Goal: Navigation & Orientation: Understand site structure

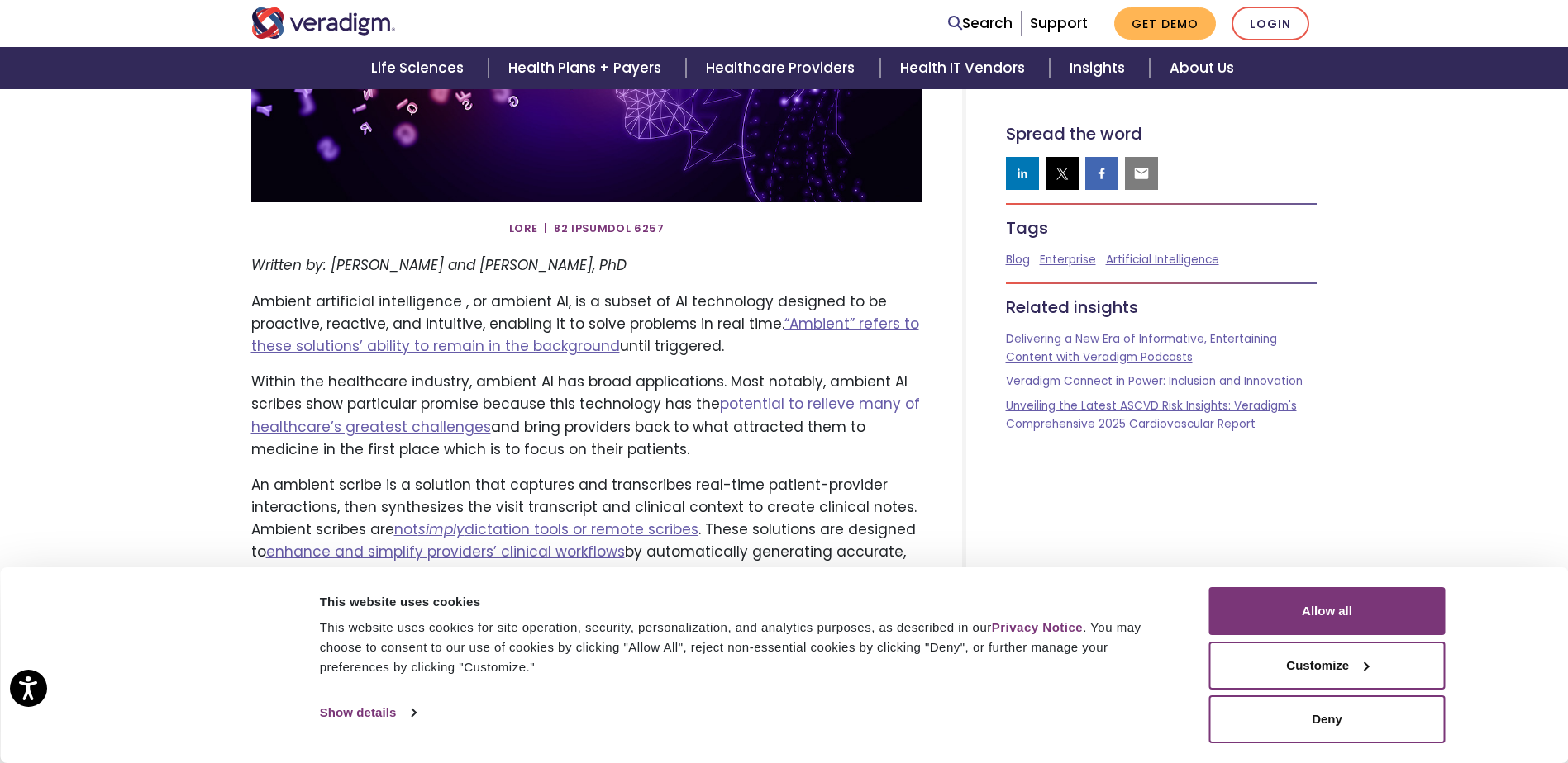
scroll to position [496, 0]
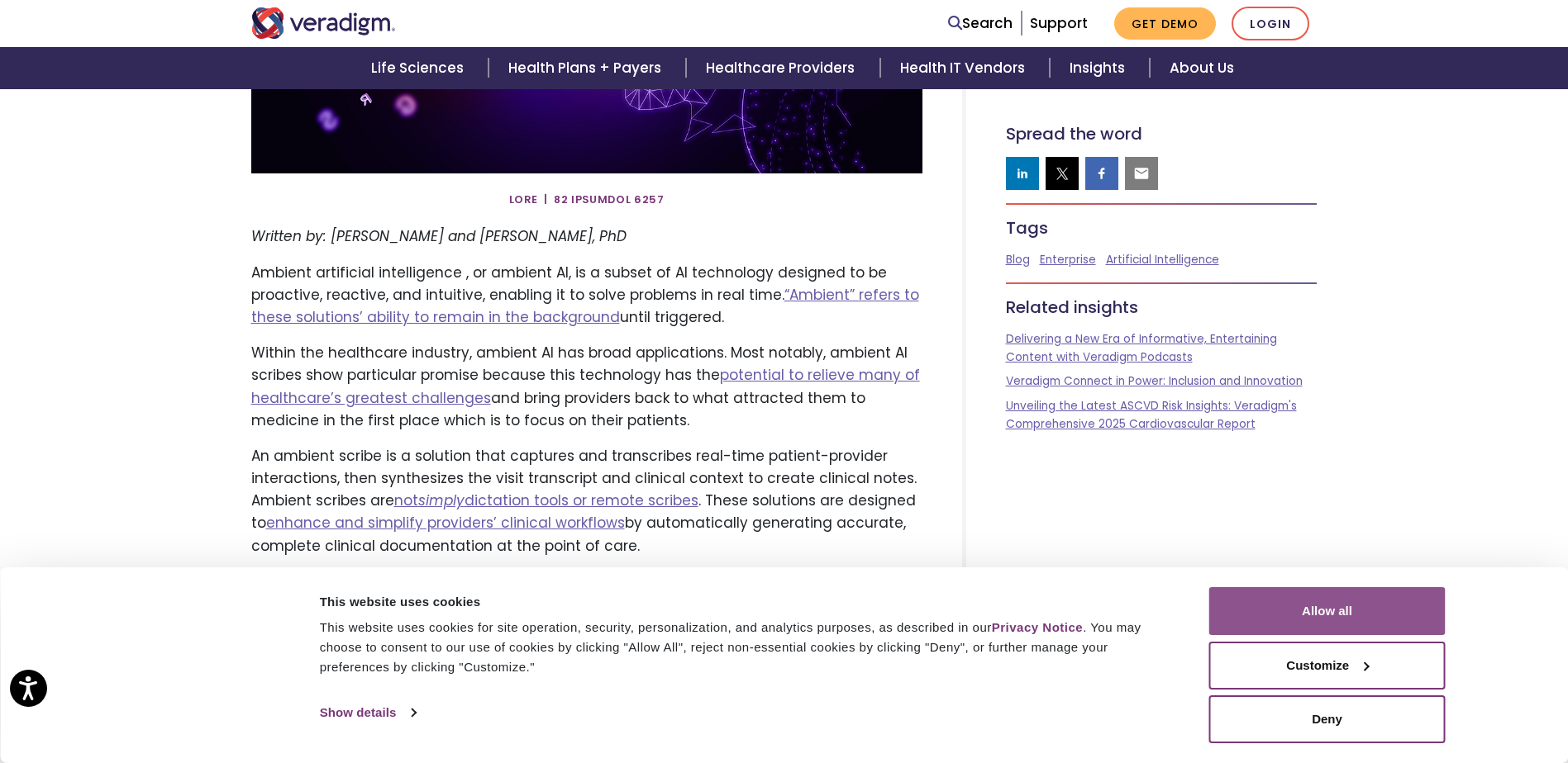
click at [1266, 611] on button "Allow all" at bounding box center [1326, 611] width 236 height 48
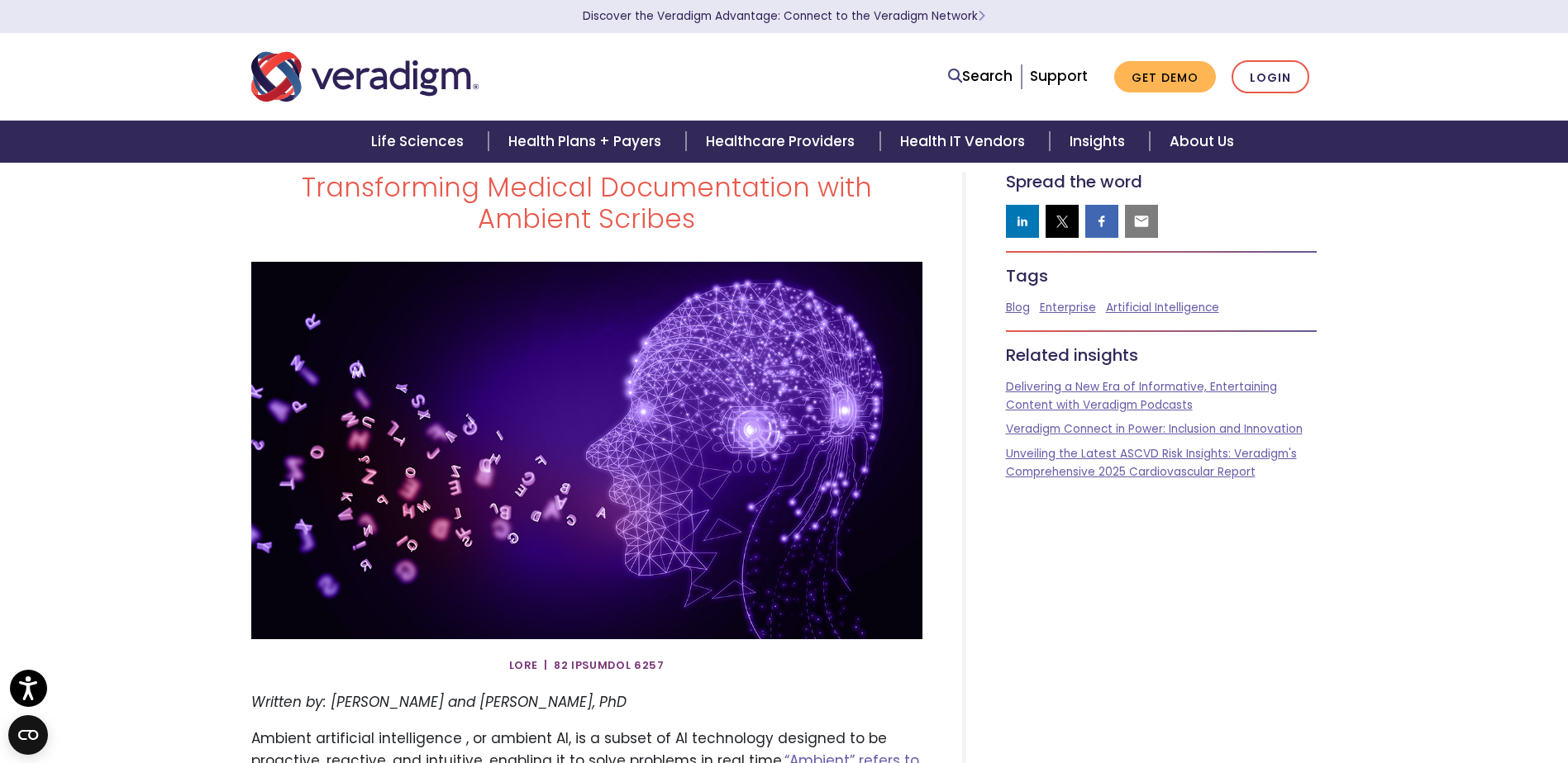
scroll to position [0, 0]
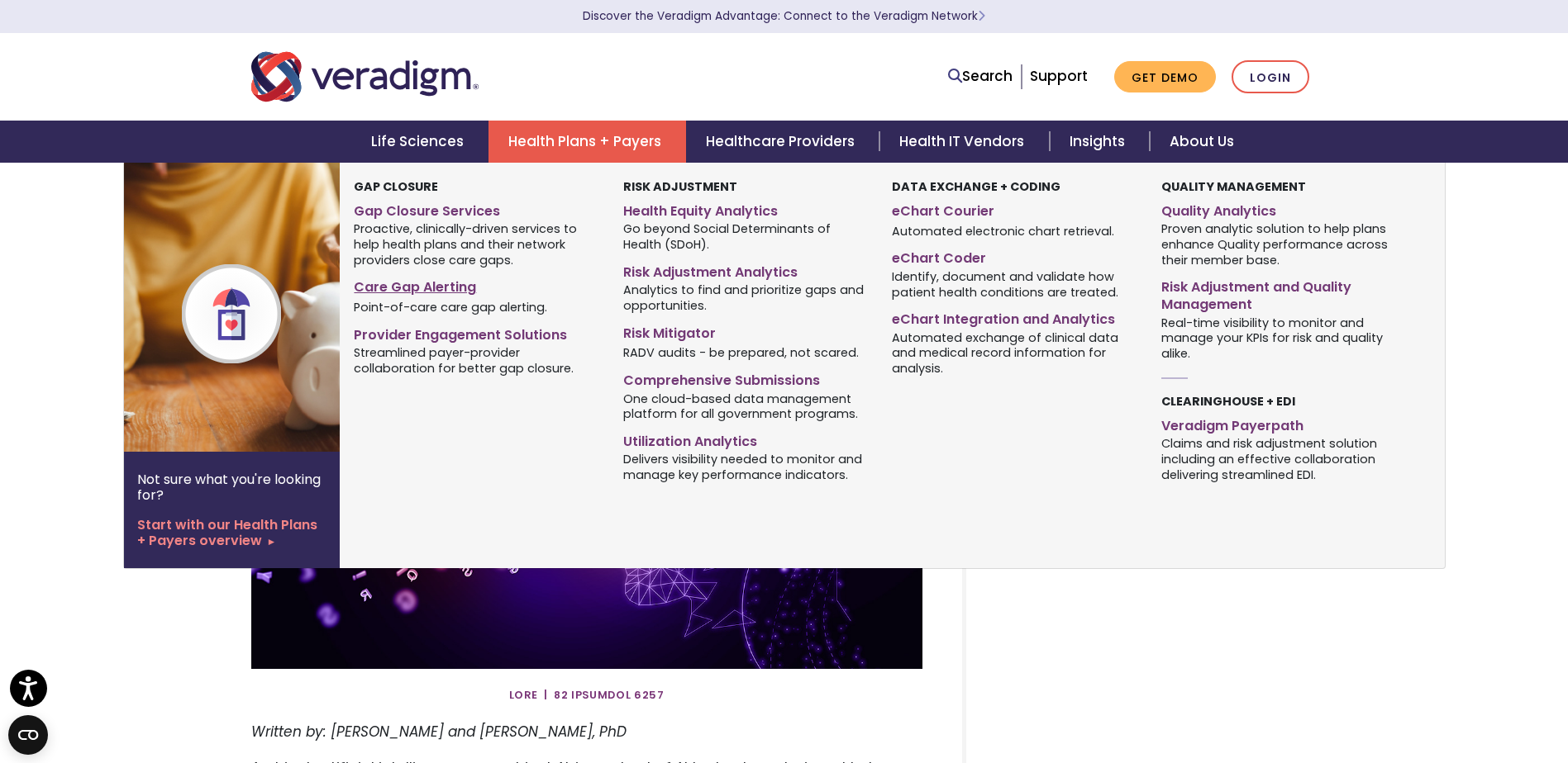
click at [435, 284] on link "Care Gap Alerting" at bounding box center [475, 284] width 243 height 24
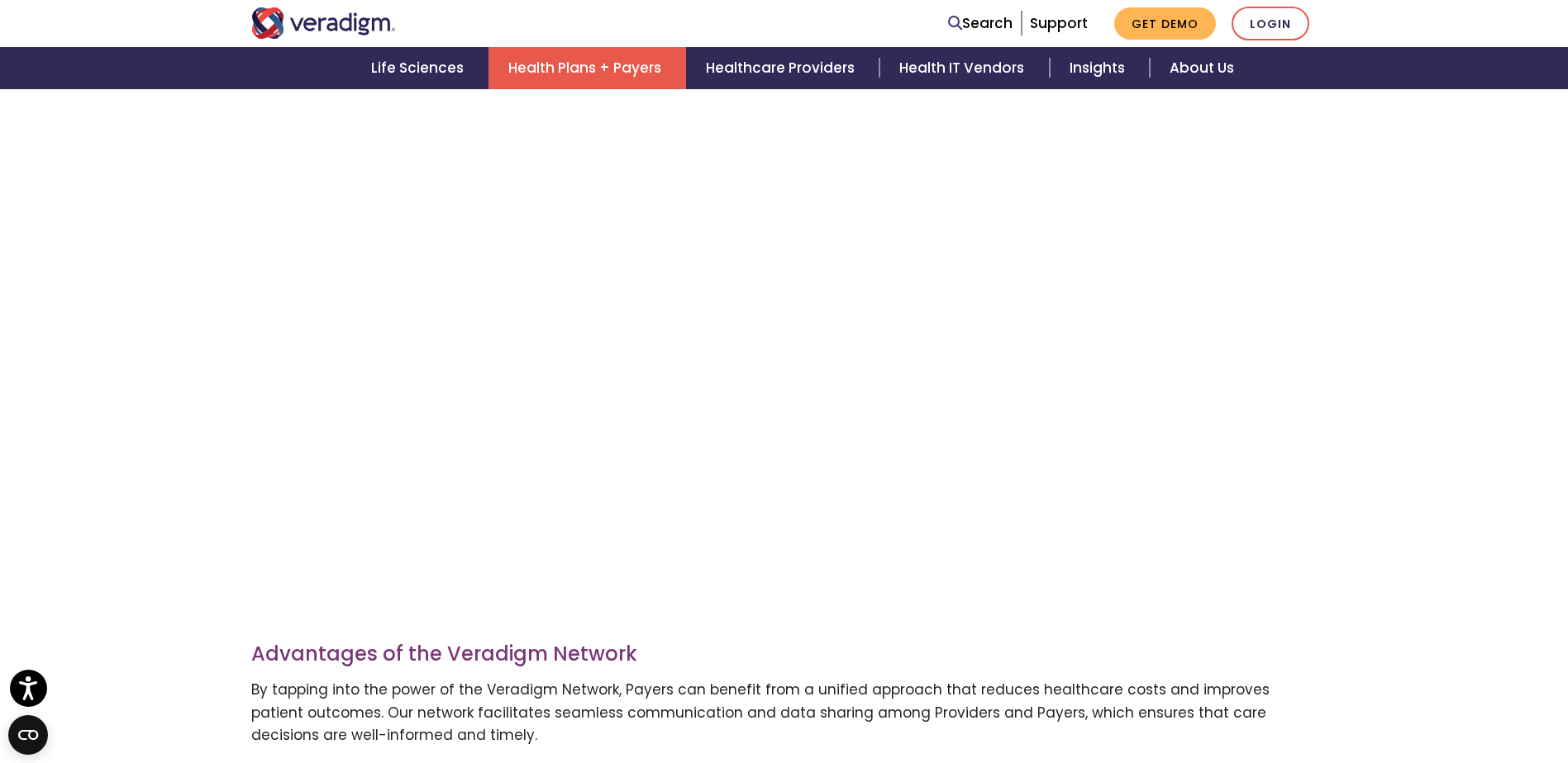
scroll to position [1239, 0]
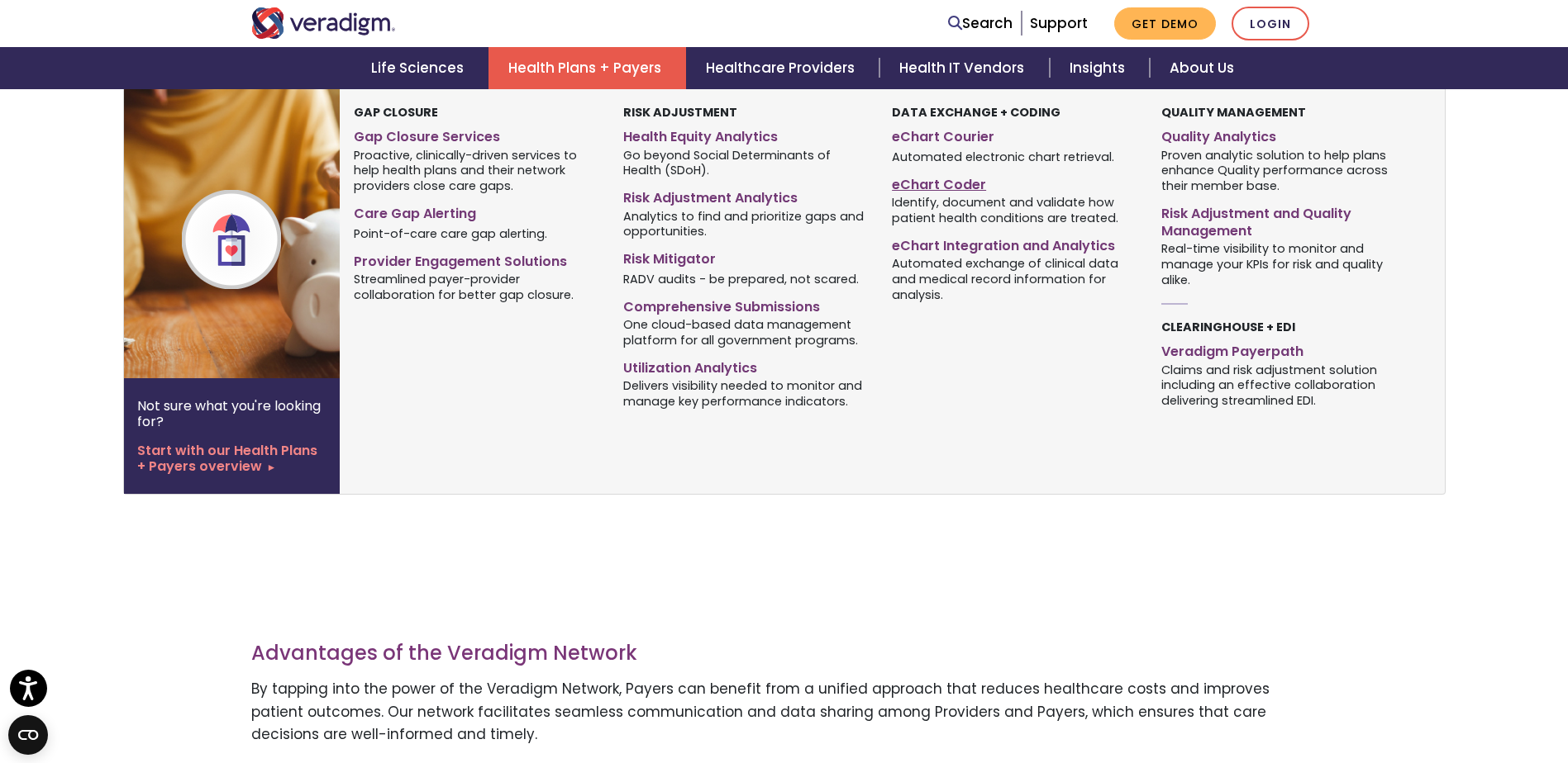
click at [954, 182] on link "eChart Coder" at bounding box center [1013, 182] width 243 height 24
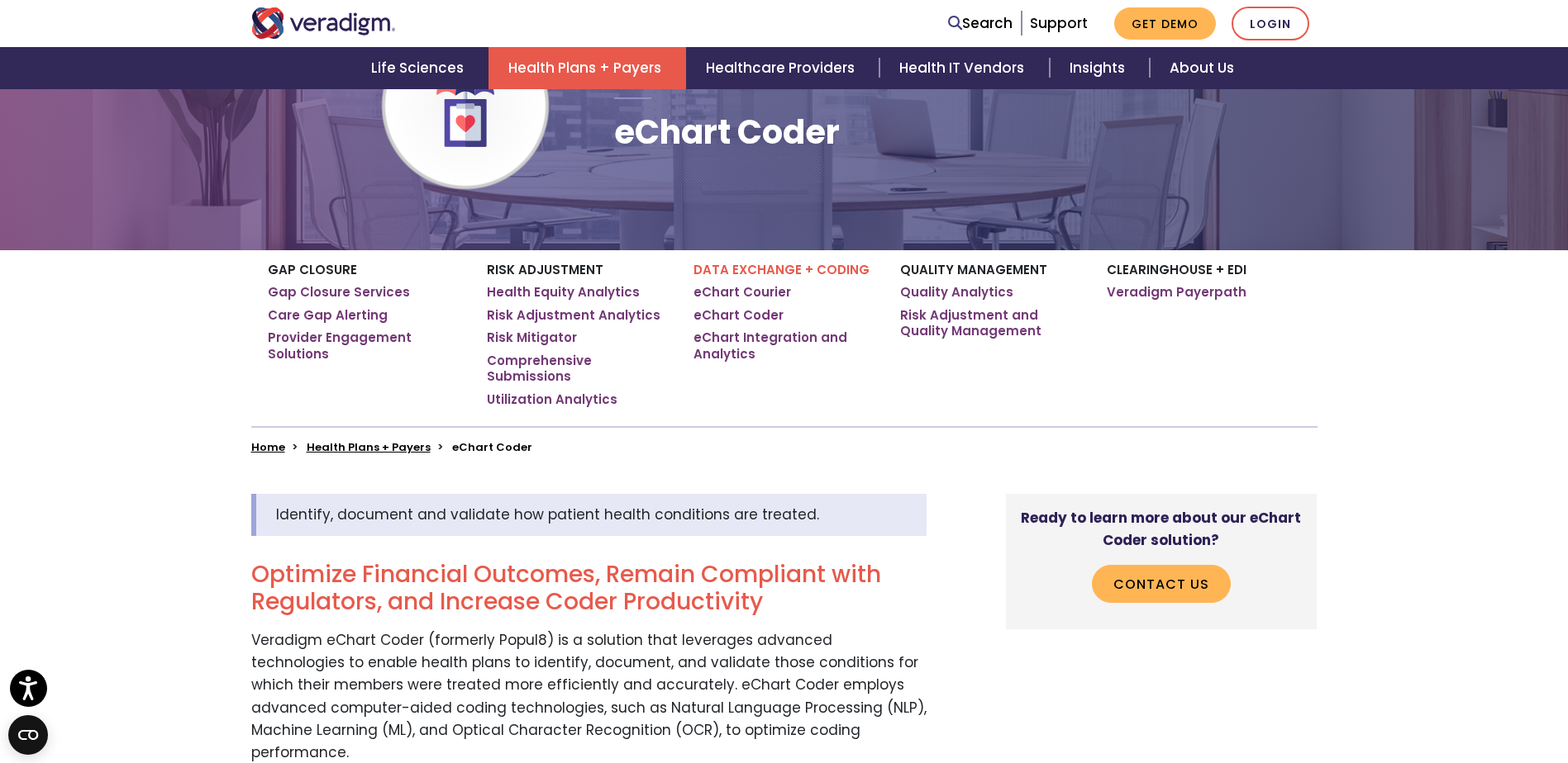
scroll to position [165, 0]
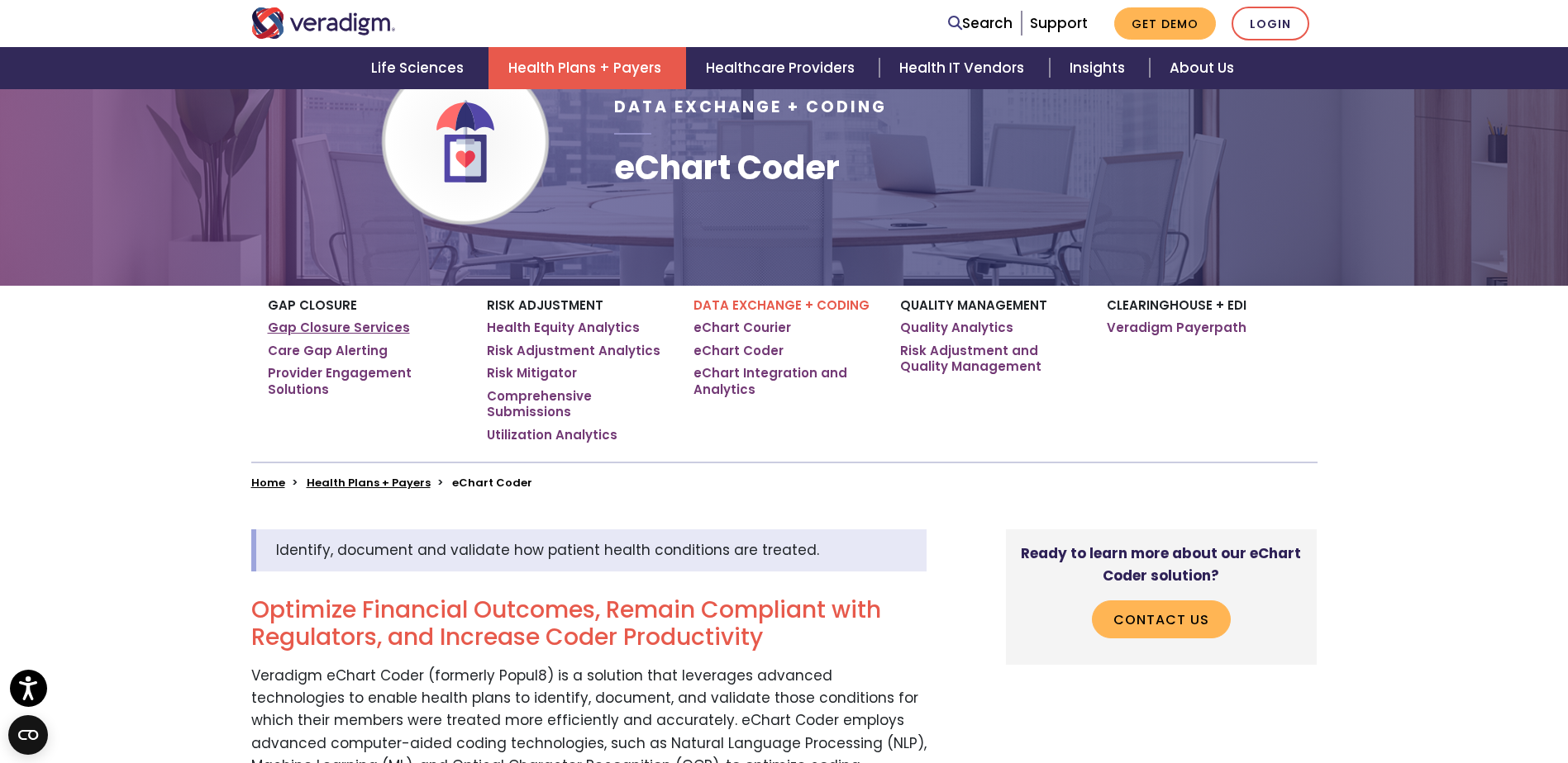
click at [348, 322] on link "Gap Closure Services" at bounding box center [338, 328] width 142 height 17
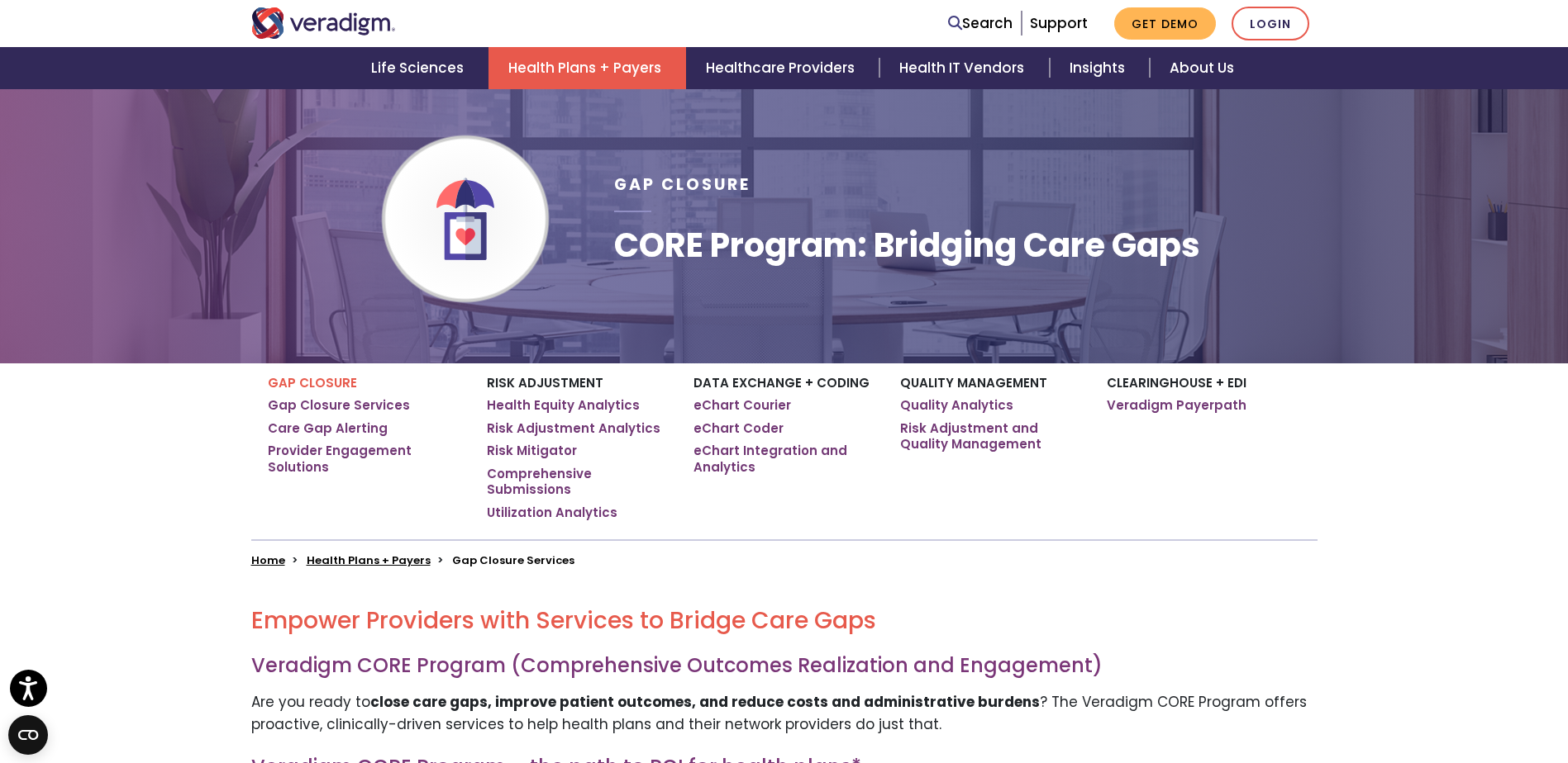
scroll to position [83, 0]
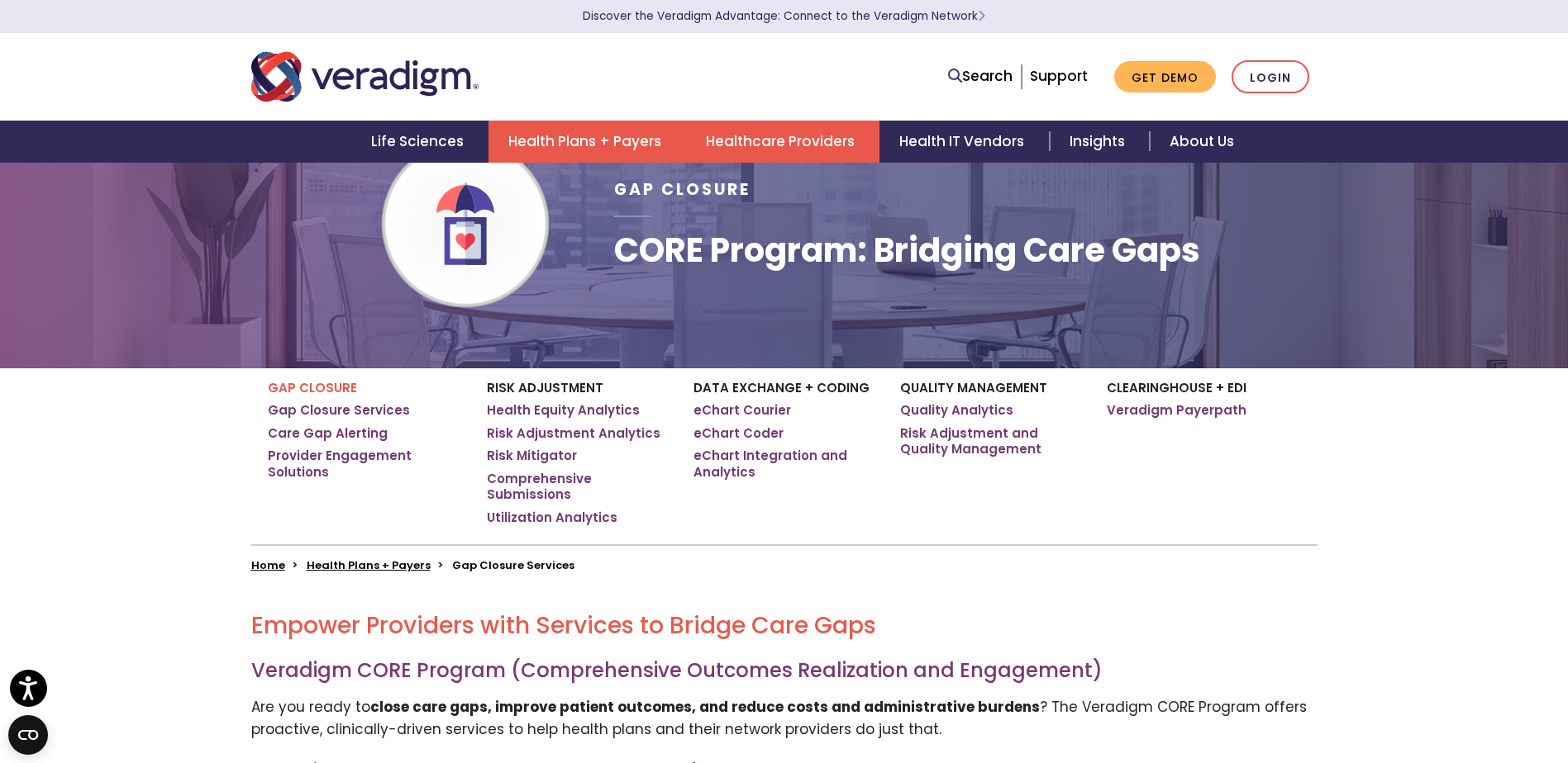
click at [787, 139] on link "Healthcare Providers" at bounding box center [782, 141] width 194 height 42
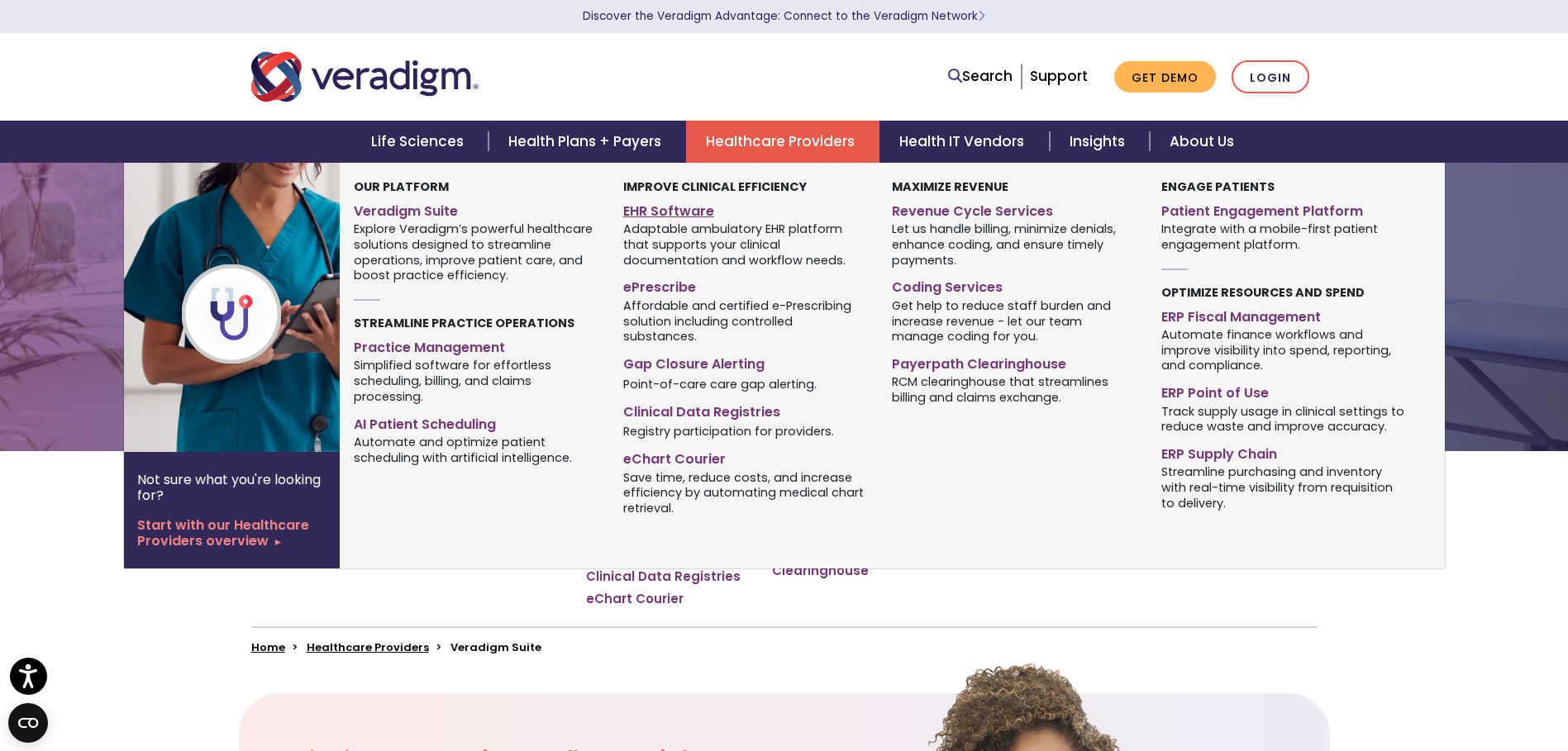
click at [686, 204] on link "EHR Software" at bounding box center [745, 209] width 243 height 24
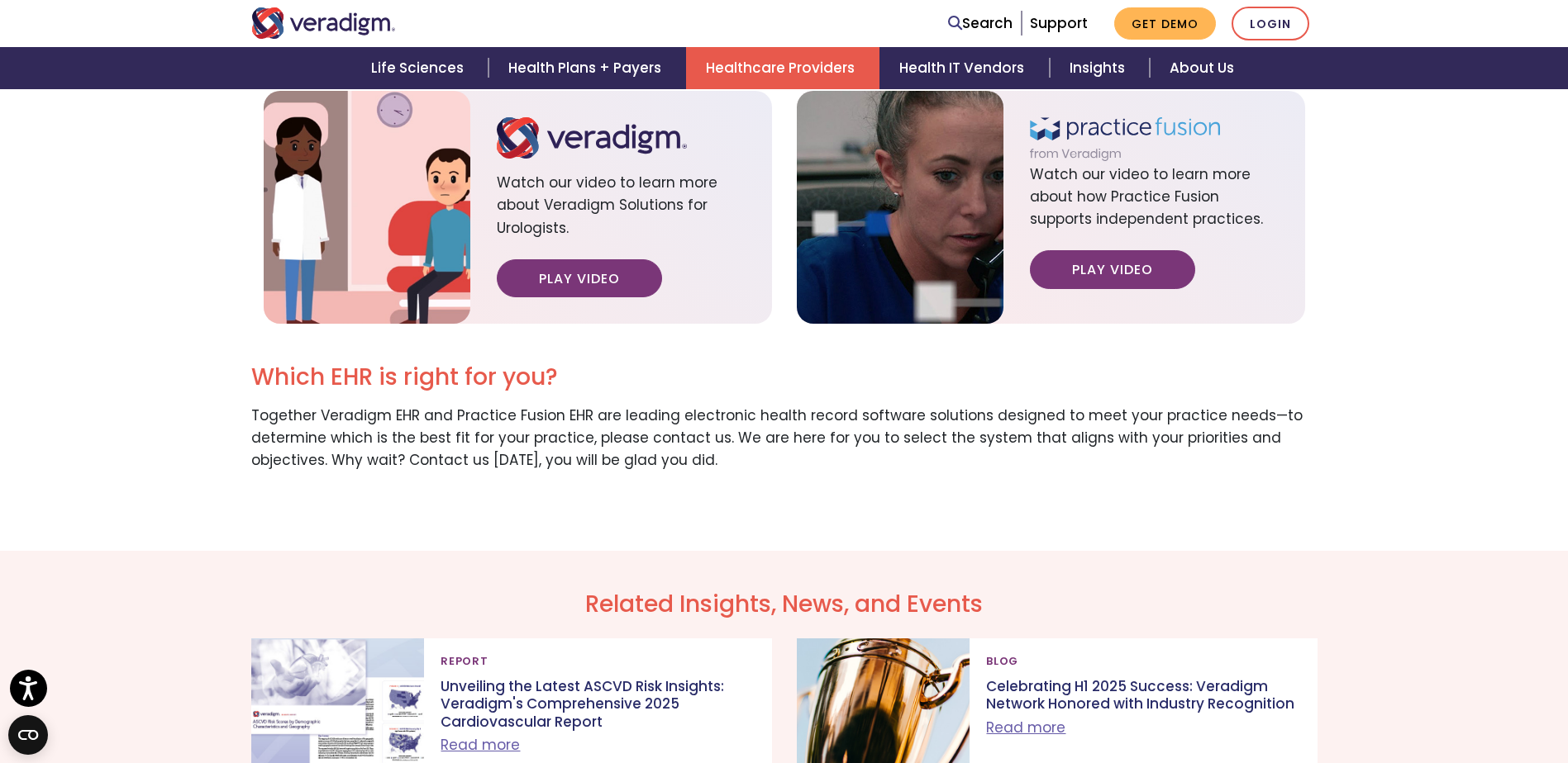
scroll to position [2064, 0]
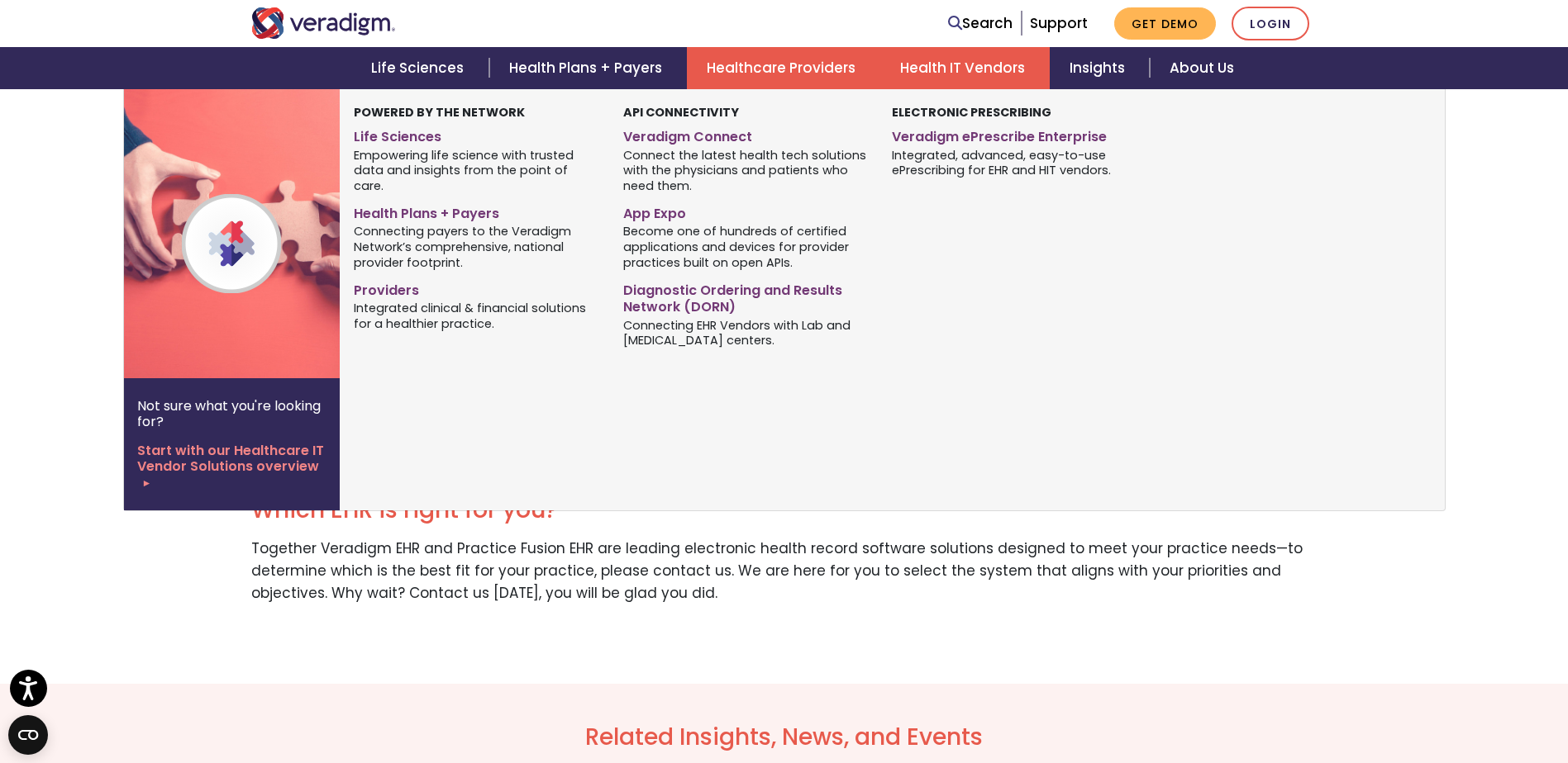
click at [954, 67] on link "Health IT Vendors" at bounding box center [965, 68] width 169 height 42
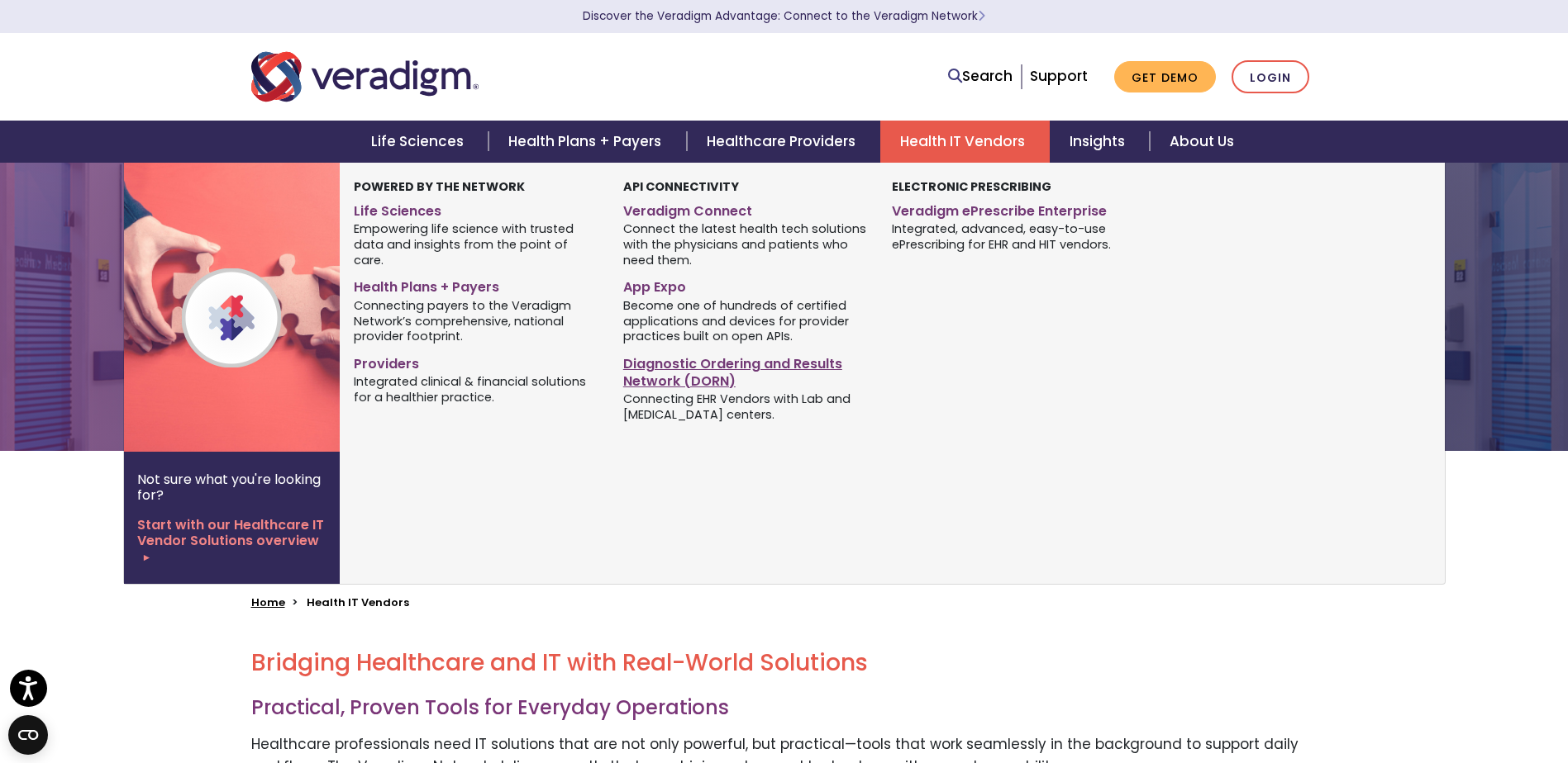
click at [645, 373] on link "Diagnostic Ordering and Results Network (DORN)" at bounding box center [745, 370] width 243 height 41
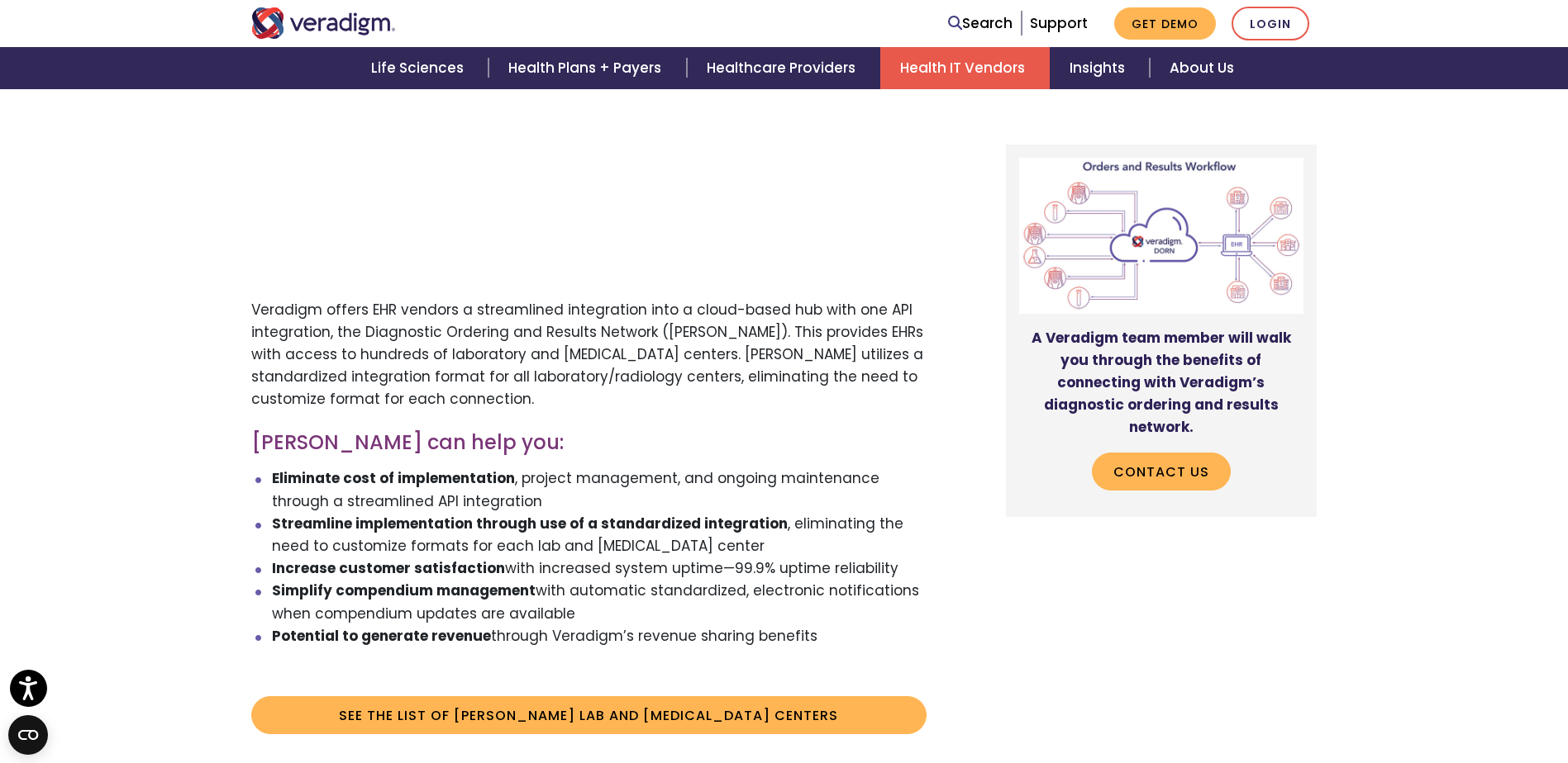
scroll to position [908, 0]
click at [581, 695] on link "See the list of DORN Lab and Radiology Centers" at bounding box center [589, 714] width 675 height 38
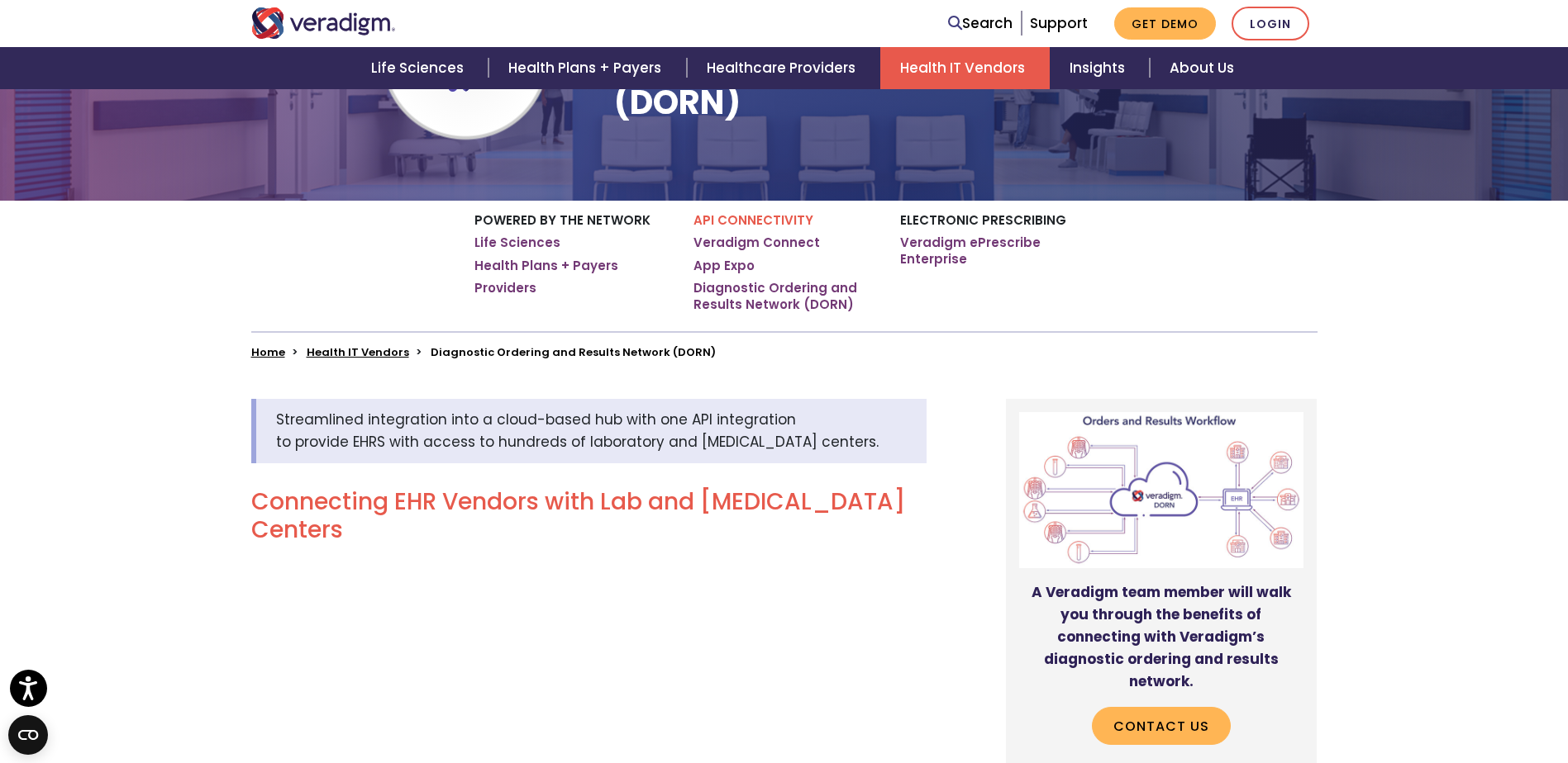
scroll to position [0, 0]
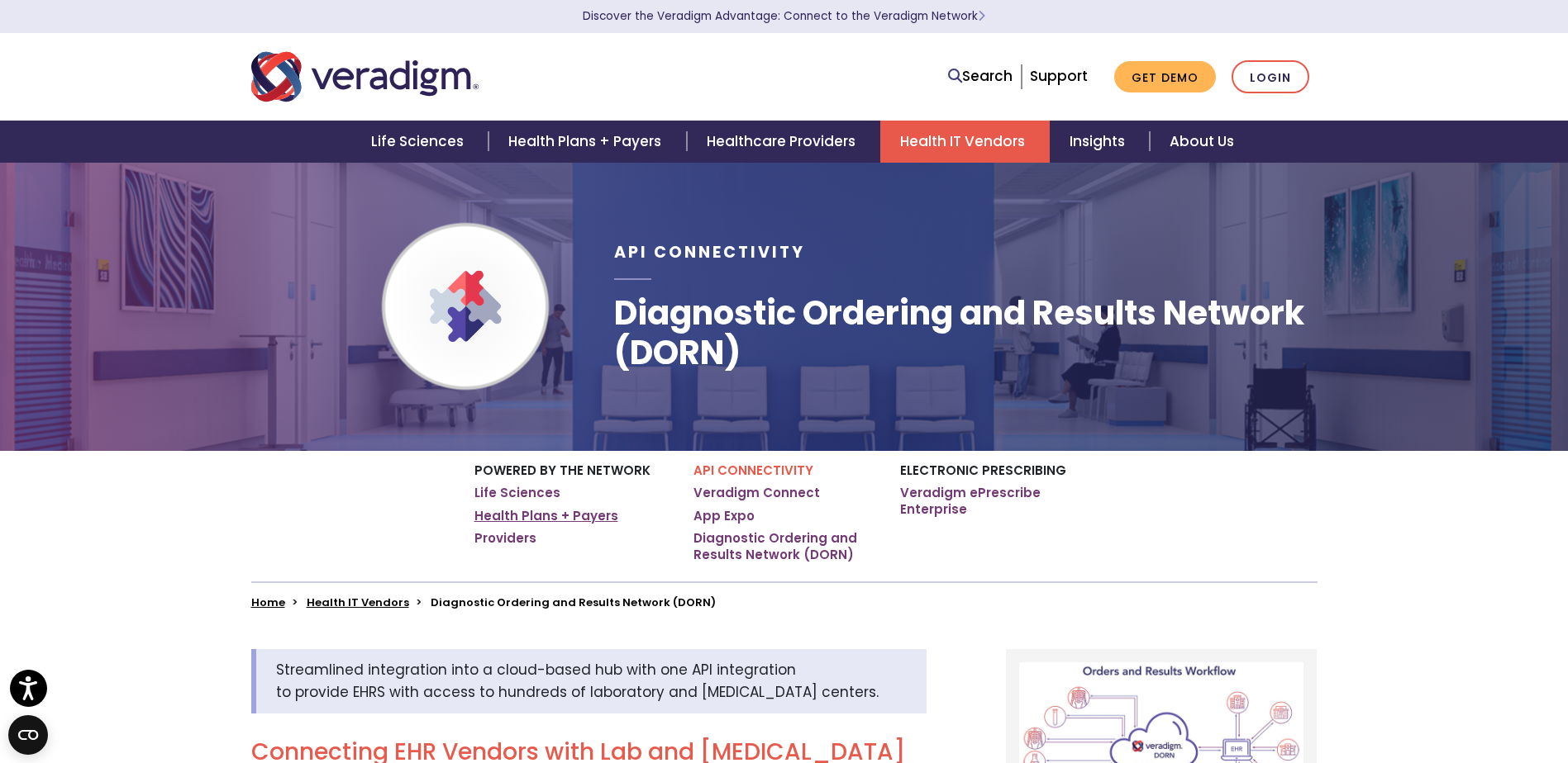
click at [520, 519] on link "Health Plans + Payers" at bounding box center [546, 516] width 144 height 17
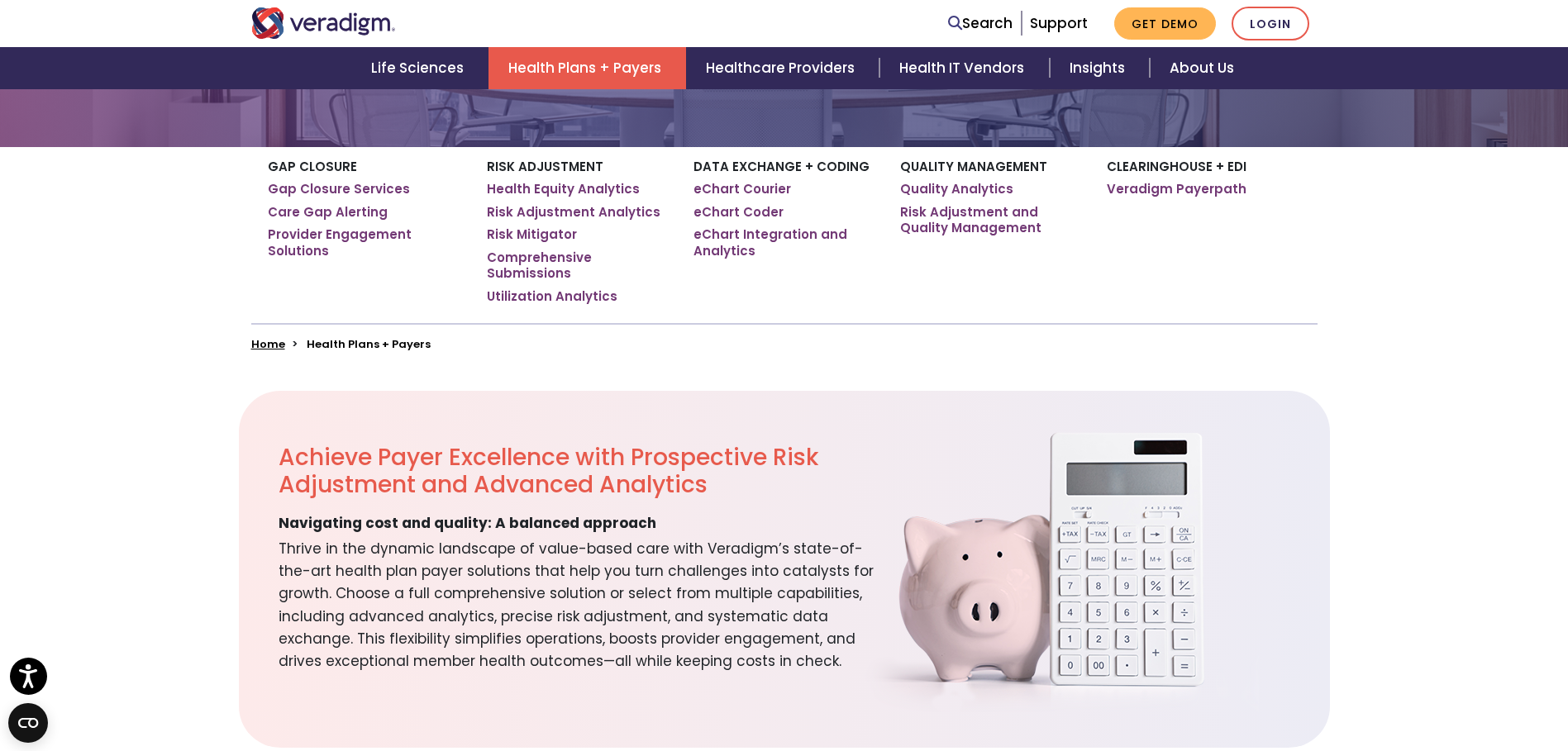
scroll to position [83, 0]
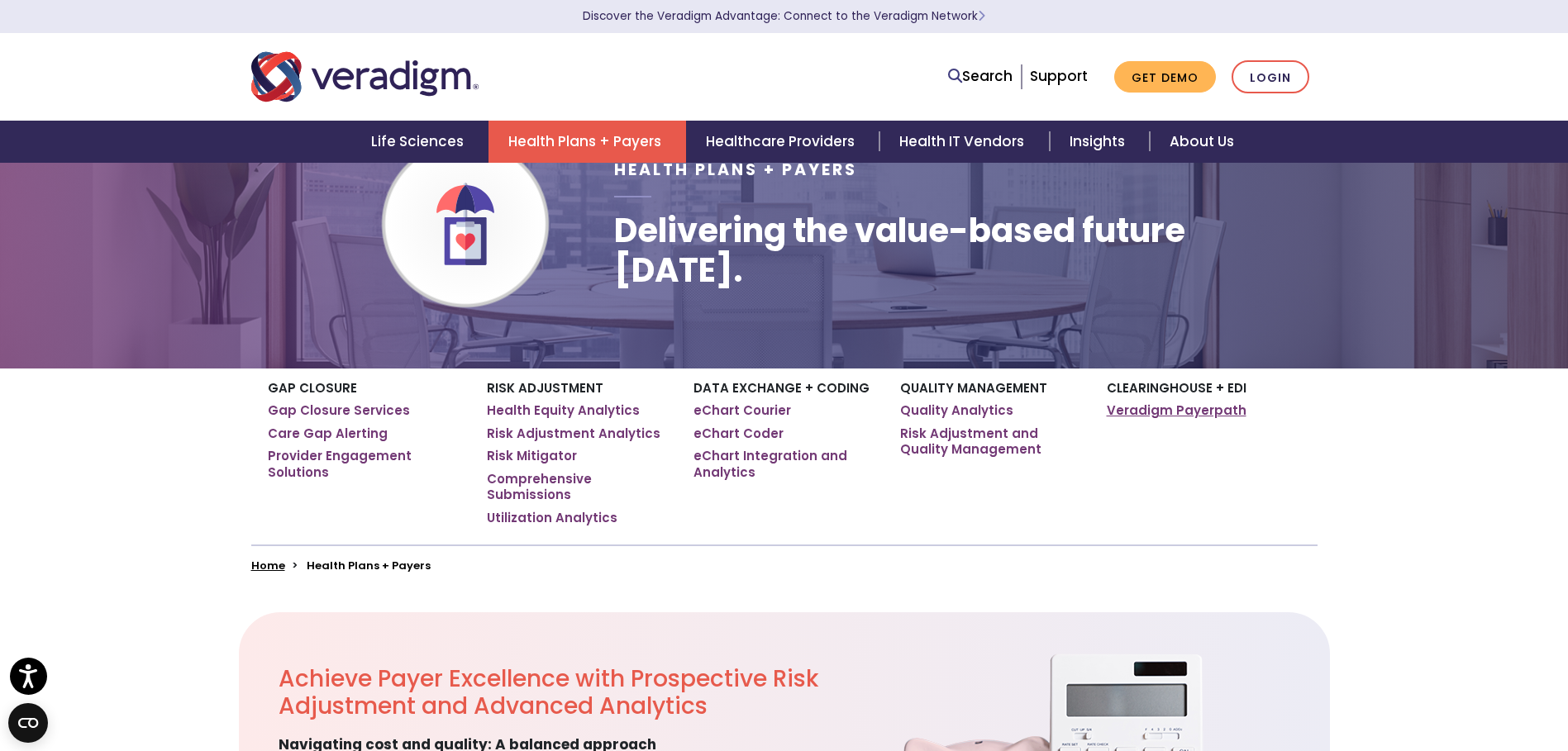
click at [1119, 417] on link "Veradigm Payerpath" at bounding box center [1176, 410] width 140 height 17
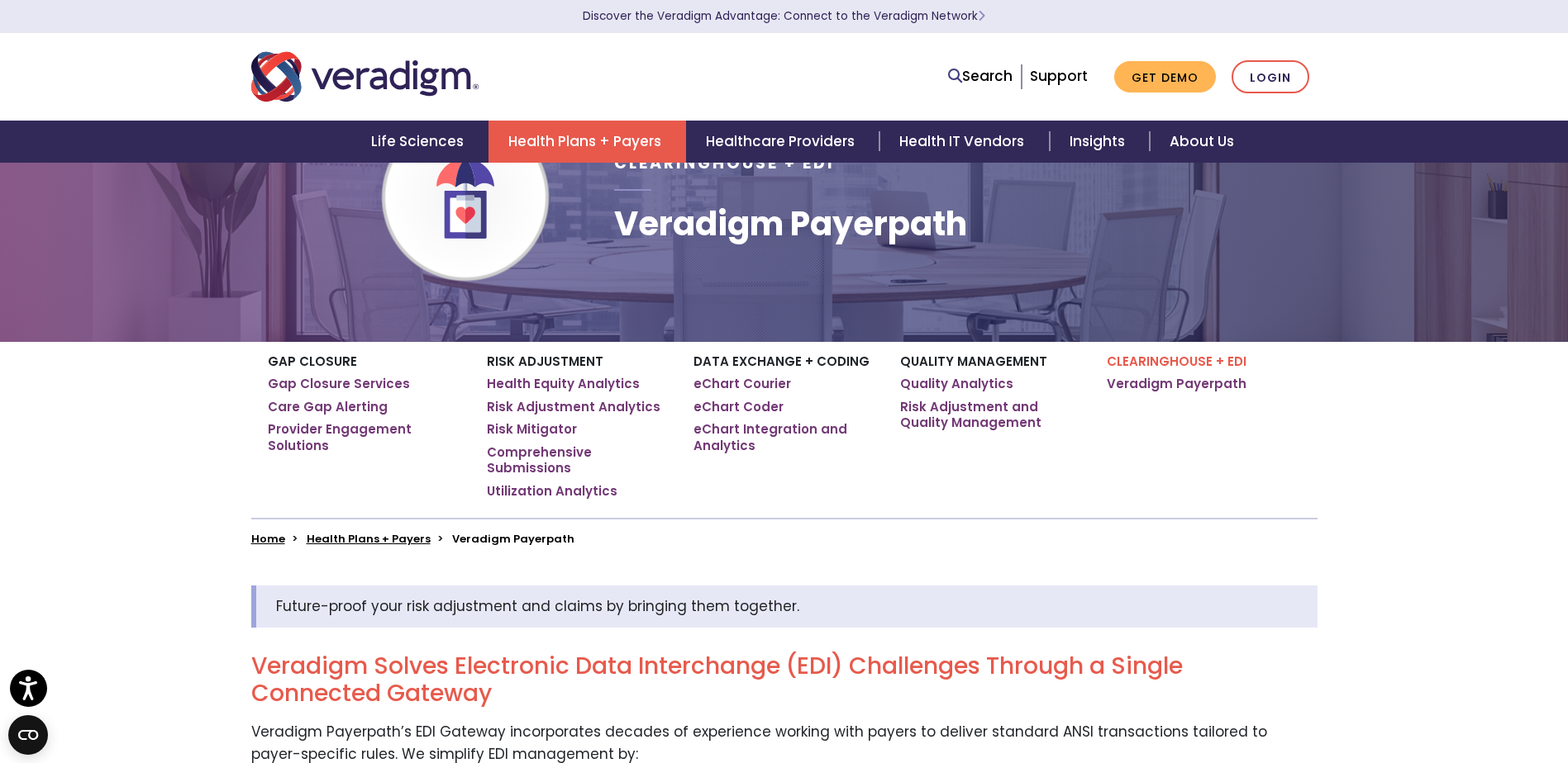
scroll to position [83, 0]
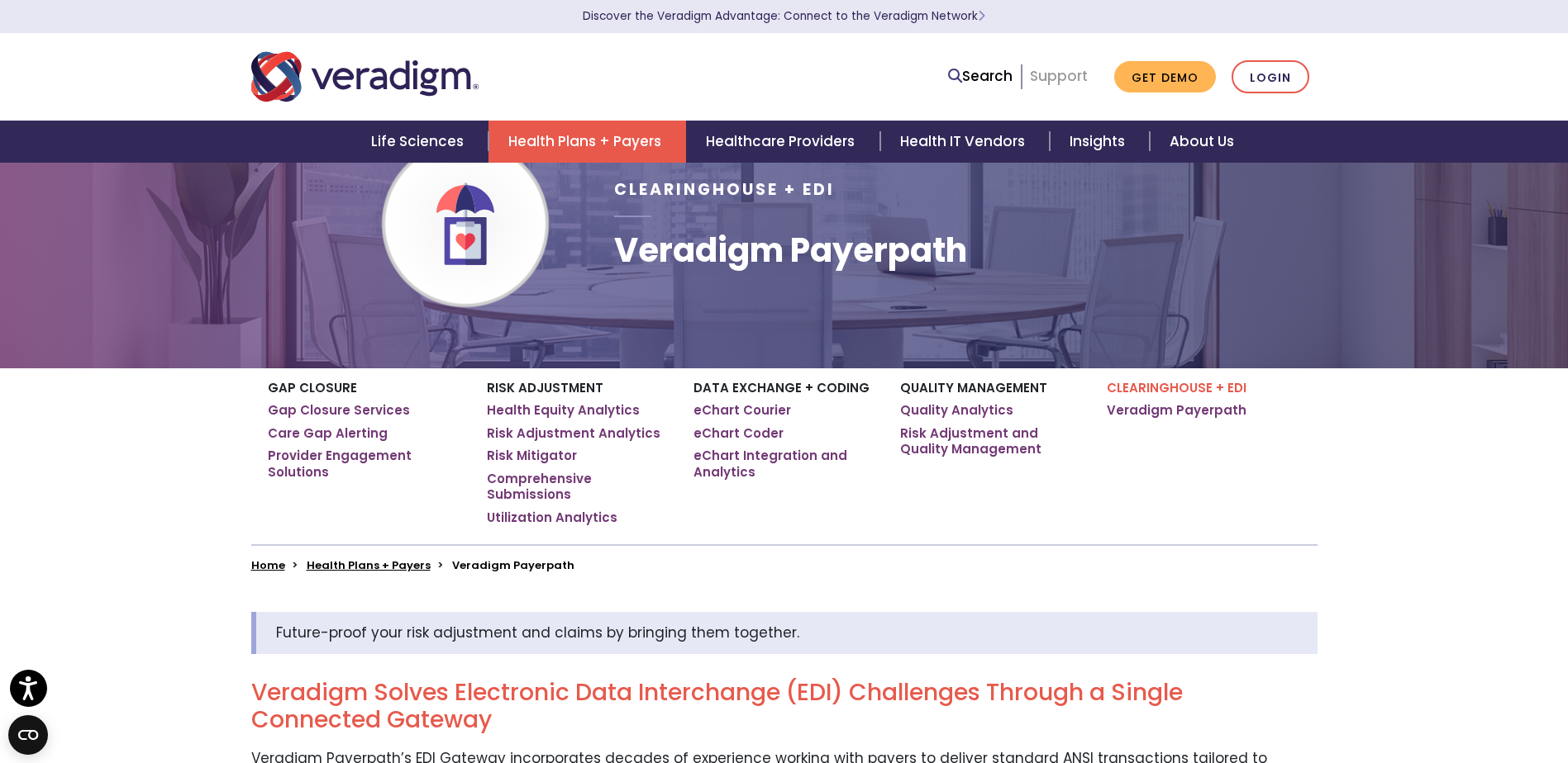
click at [1043, 77] on link "Support" at bounding box center [1058, 76] width 58 height 20
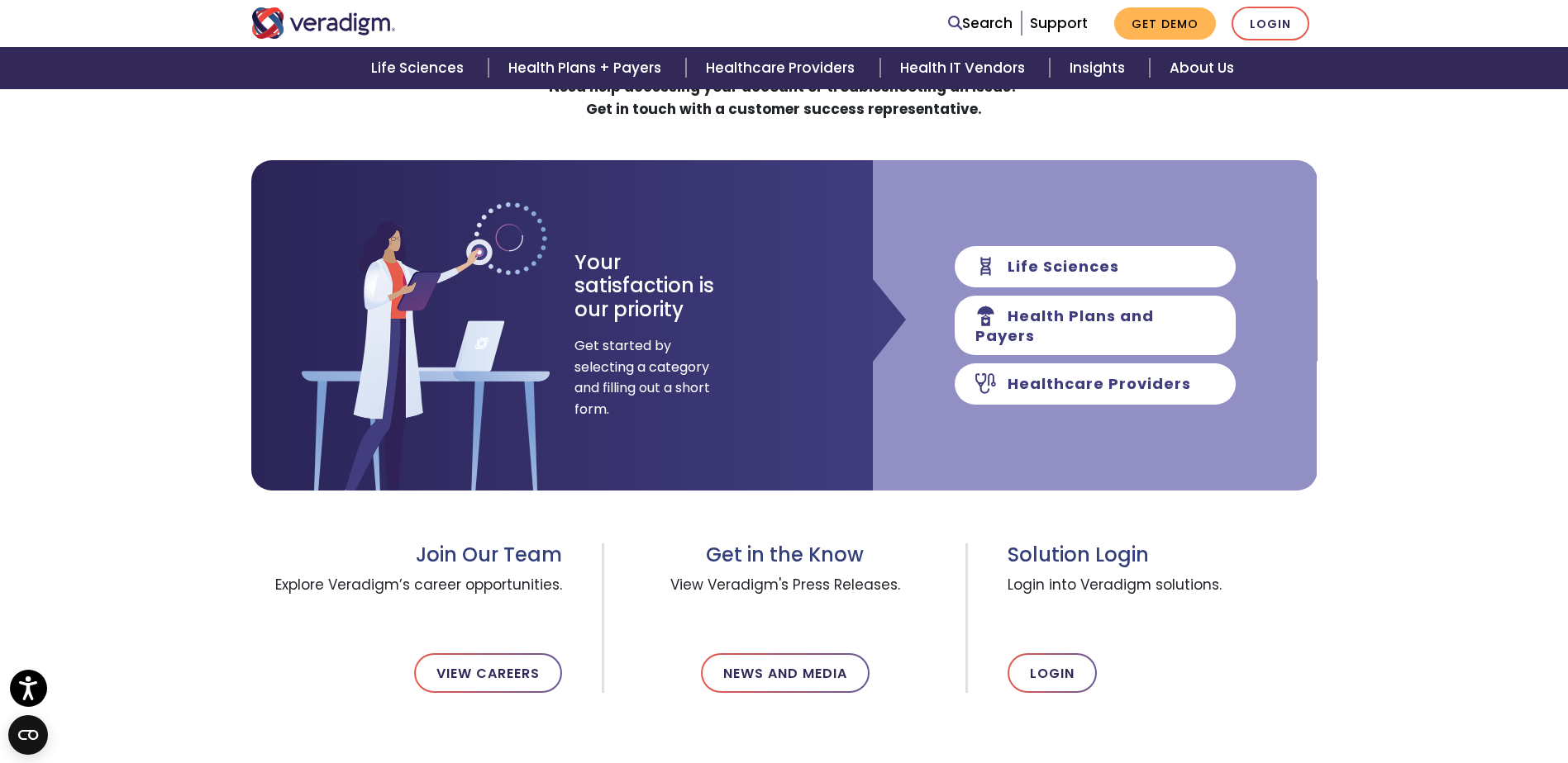
scroll to position [165, 0]
